Goal: Task Accomplishment & Management: Manage account settings

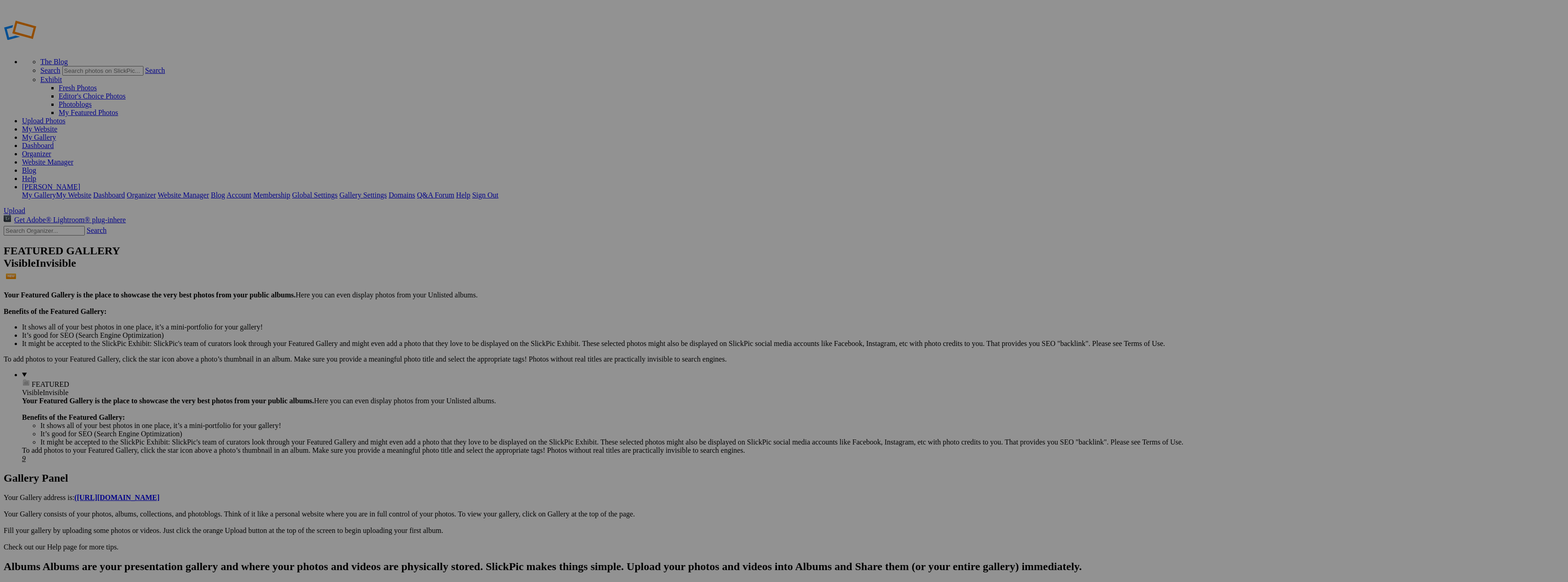
type input "[PERSON_NAME] & [PERSON_NAME]"
click at [702, 337] on span "Create" at bounding box center [692, 340] width 19 height 8
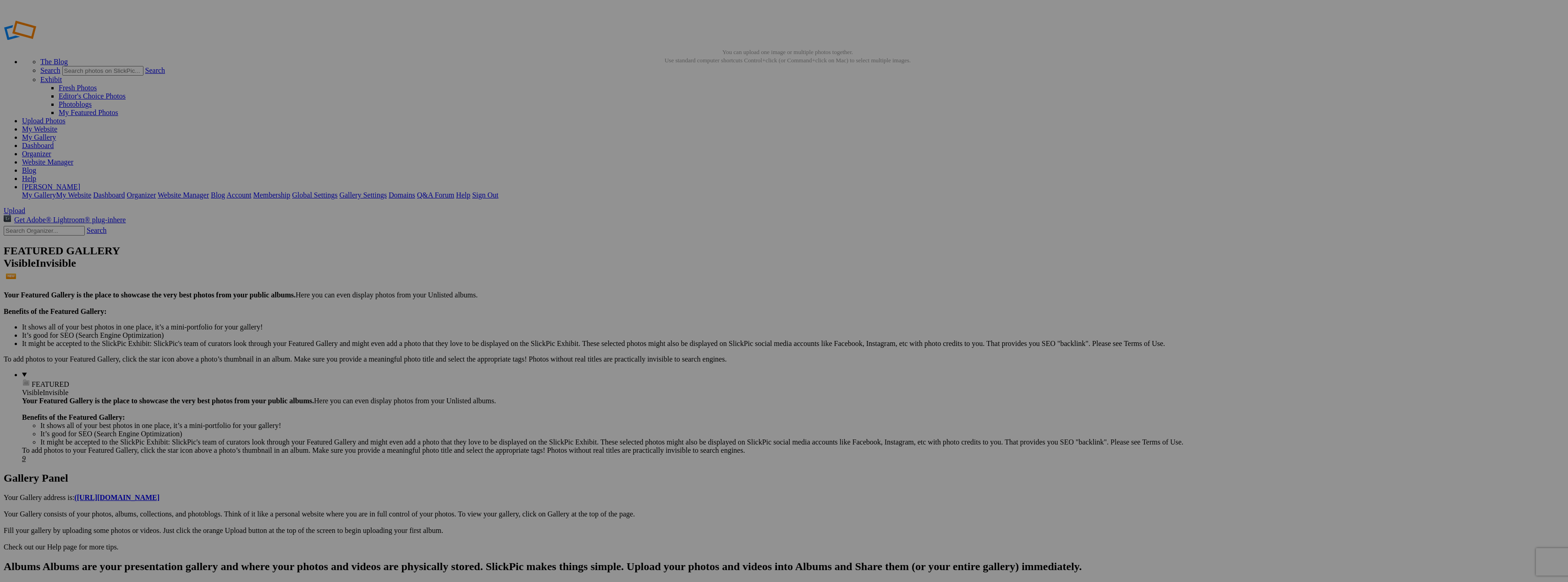
scroll to position [1, 0]
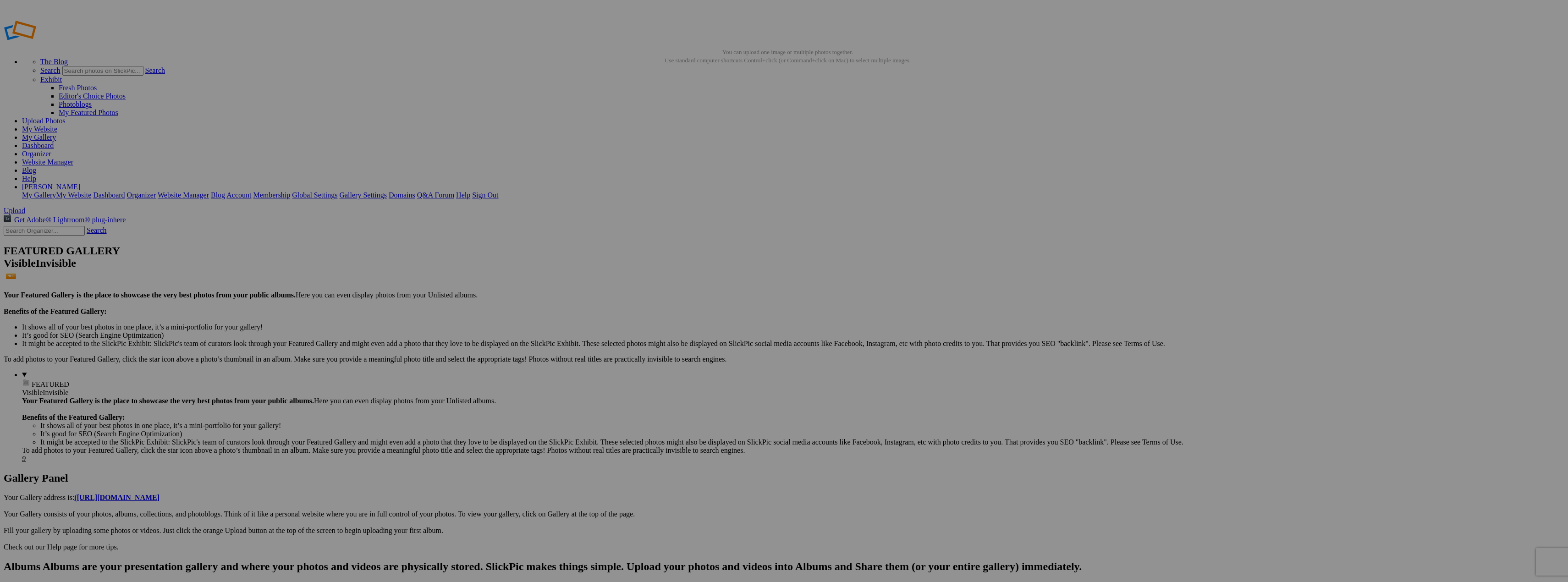
scroll to position [3, 0]
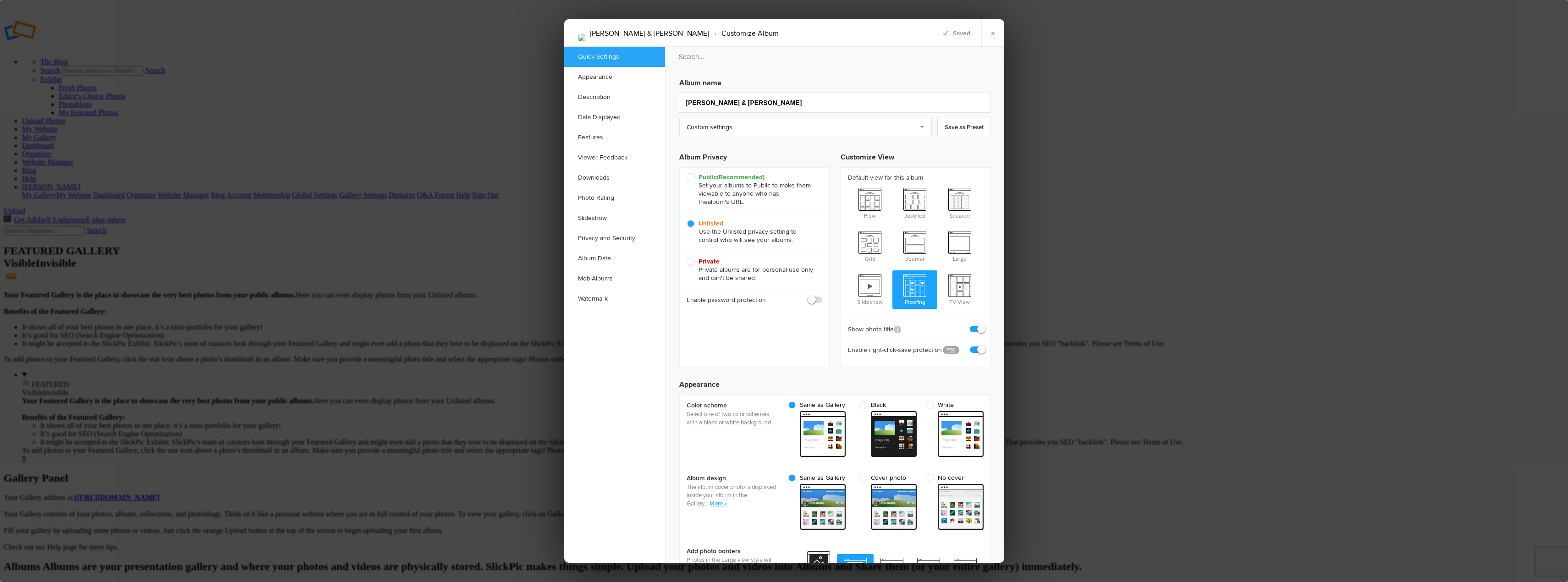
scroll to position [0, 0]
click at [731, 127] on link "Custom settings" at bounding box center [806, 128] width 253 height 19
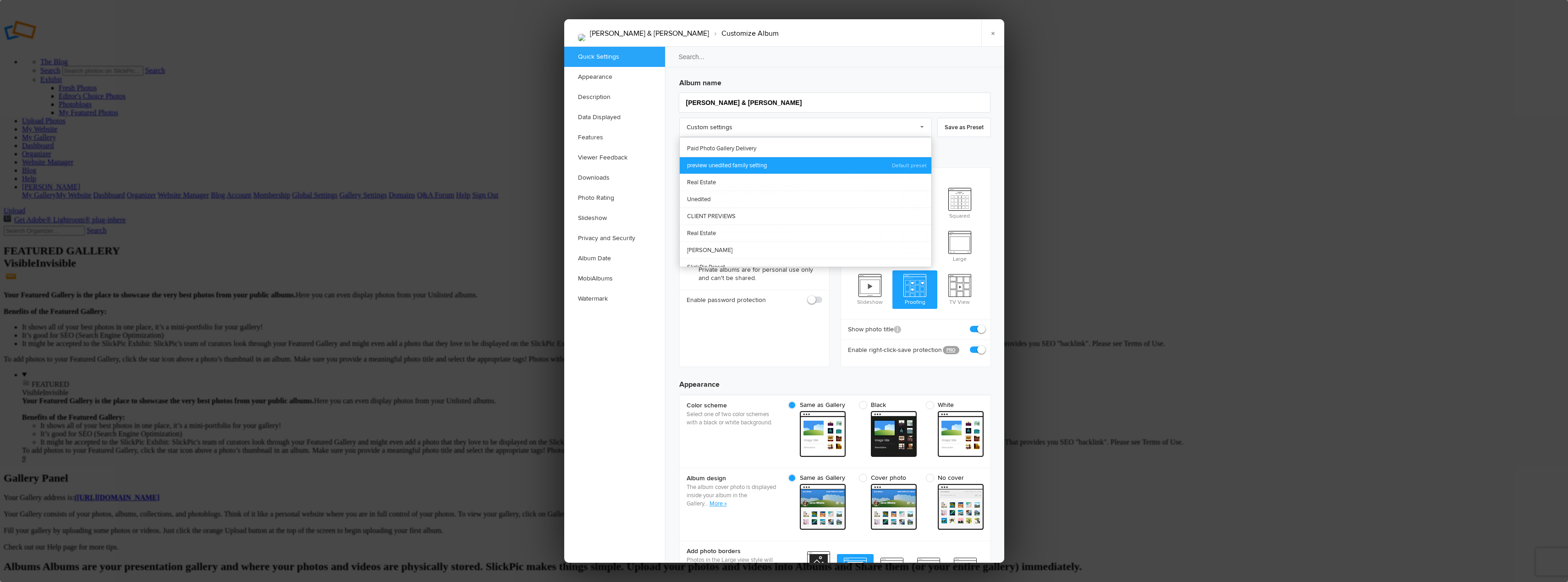
click at [742, 165] on link "preview unedited family setting" at bounding box center [806, 165] width 251 height 17
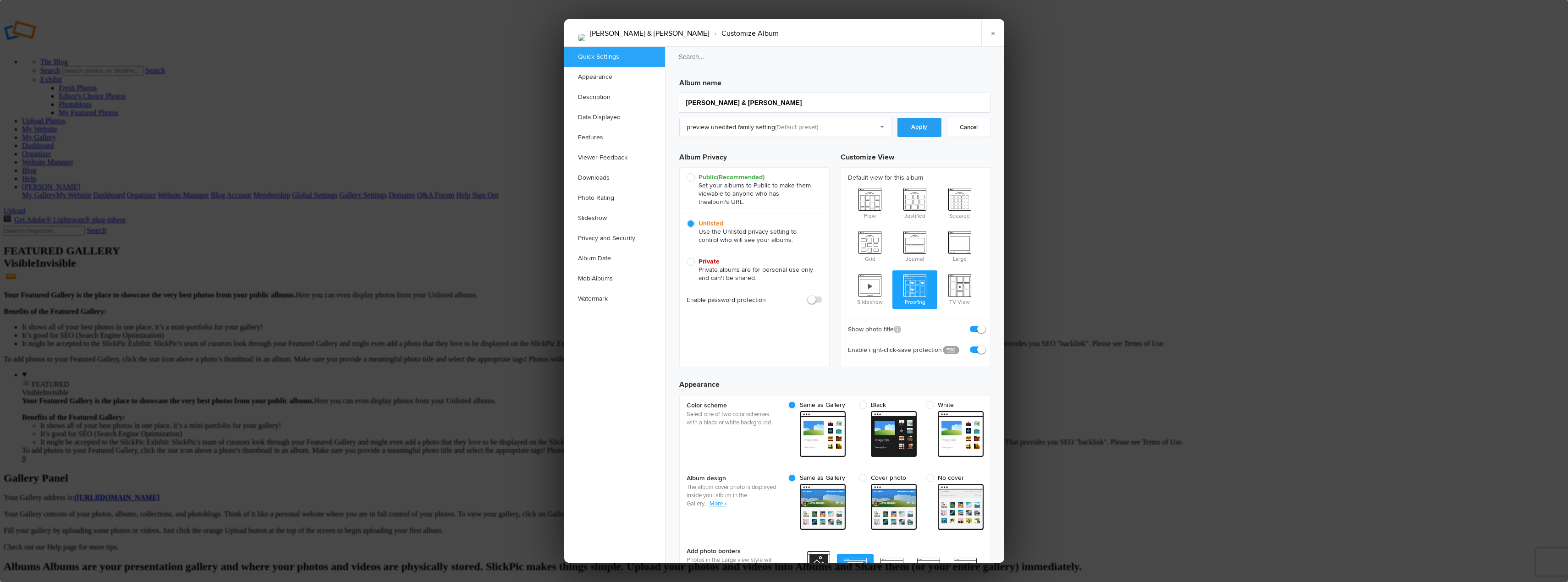
click at [912, 126] on link "Apply" at bounding box center [919, 128] width 44 height 19
click at [994, 35] on link "×" at bounding box center [992, 33] width 23 height 28
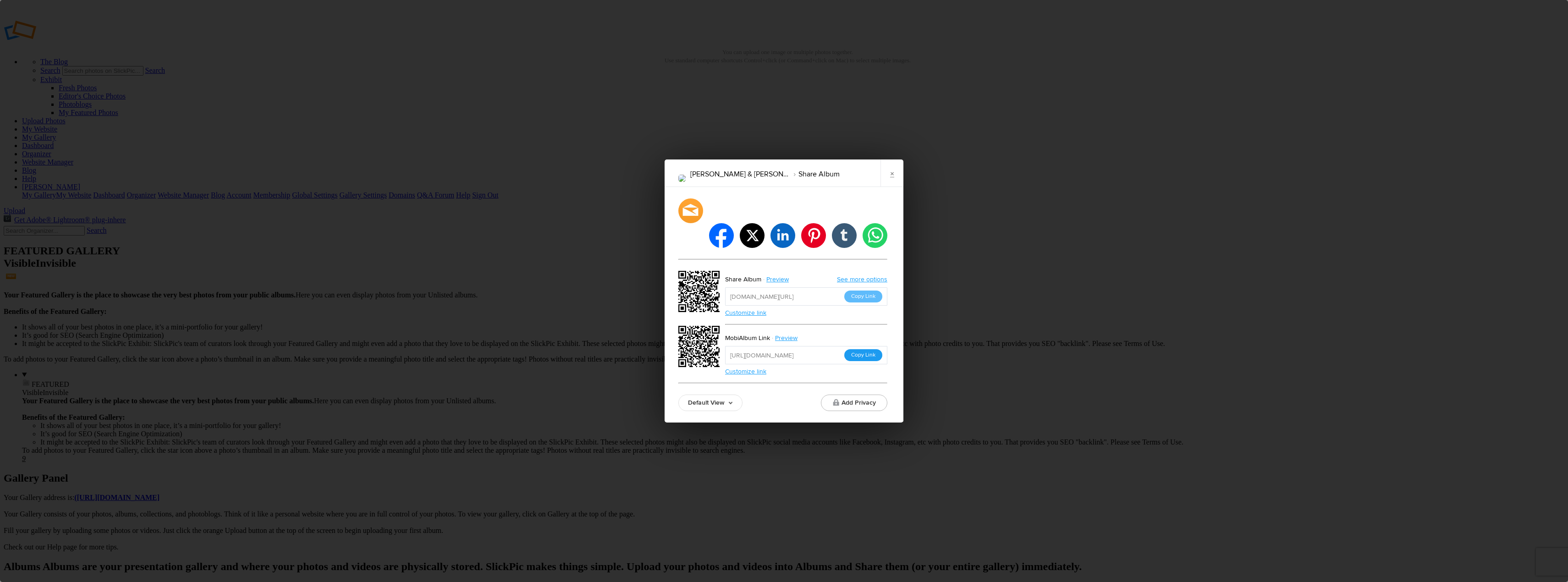
click at [861, 349] on button "Copy Link" at bounding box center [863, 355] width 38 height 12
click at [892, 185] on link "×" at bounding box center [892, 174] width 23 height 28
